Goal: Task Accomplishment & Management: Manage account settings

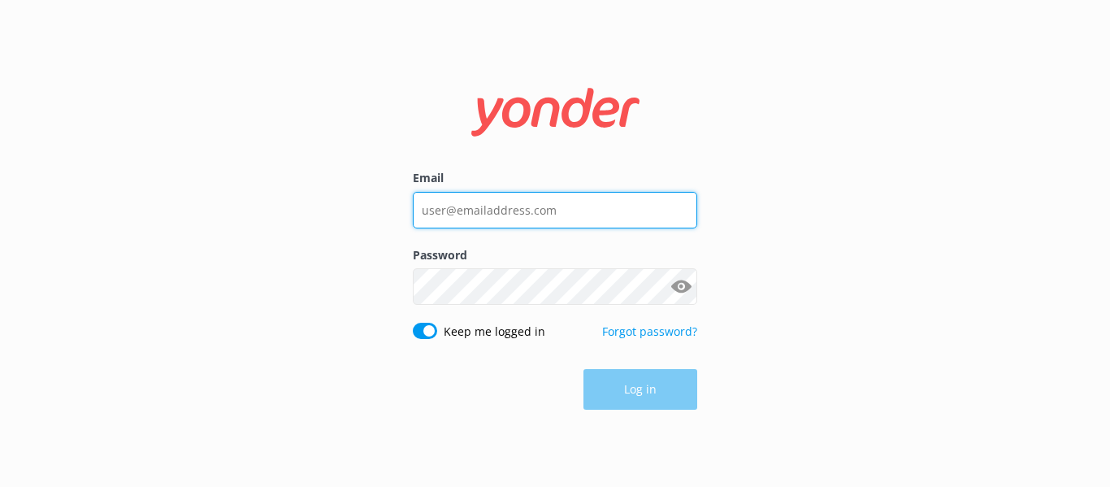
type input "[PERSON_NAME][EMAIL_ADDRESS][DOMAIN_NAME]"
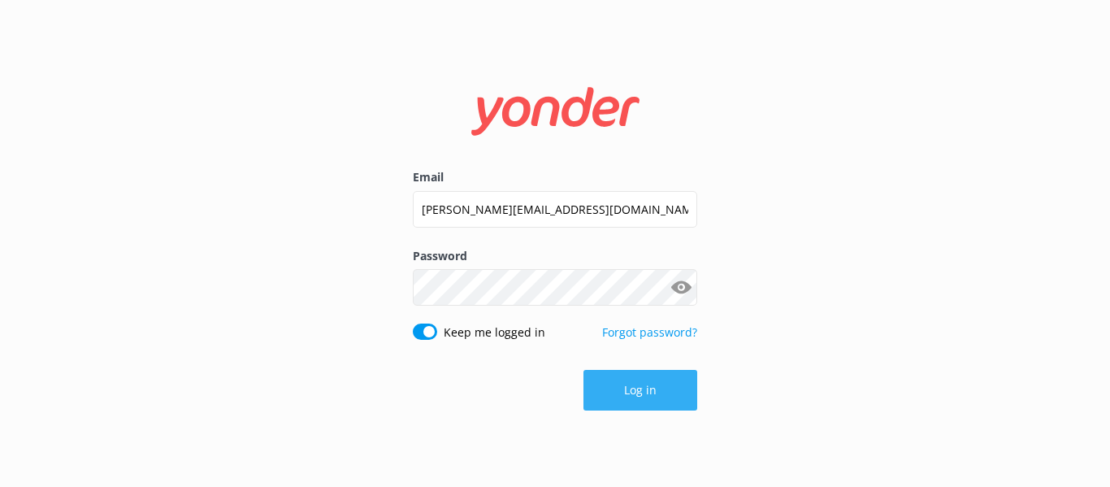
click at [688, 389] on button "Log in" at bounding box center [641, 390] width 114 height 41
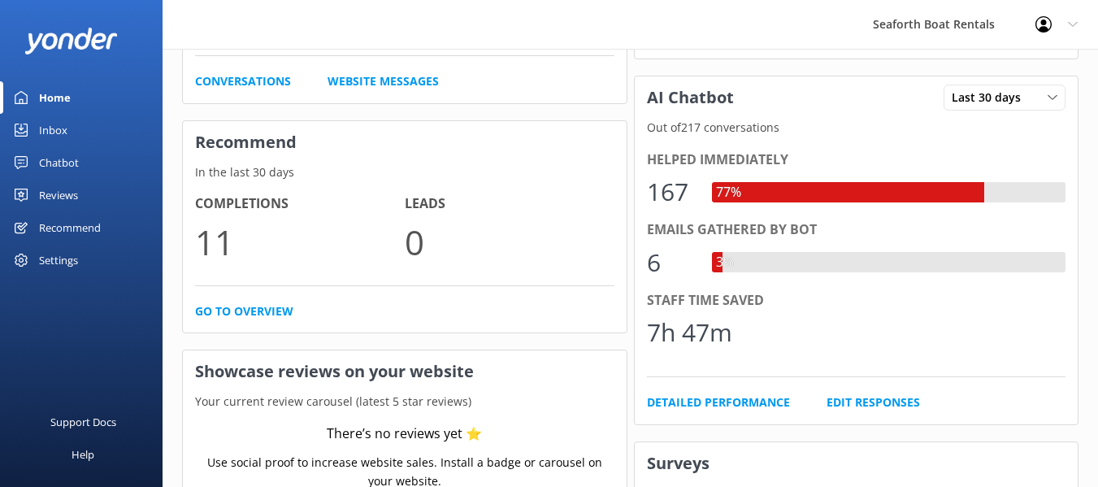
scroll to position [237, 0]
